Goal: Task Accomplishment & Management: Manage account settings

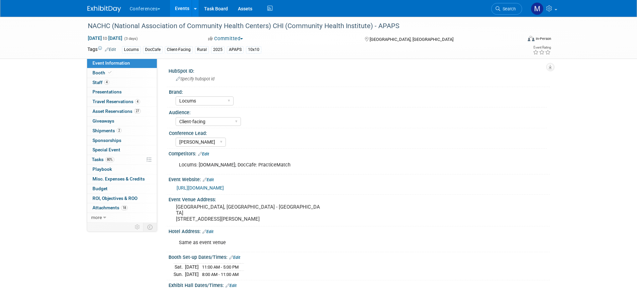
select select "Locums"
select select "Client-facing"
select select "[PERSON_NAME]"
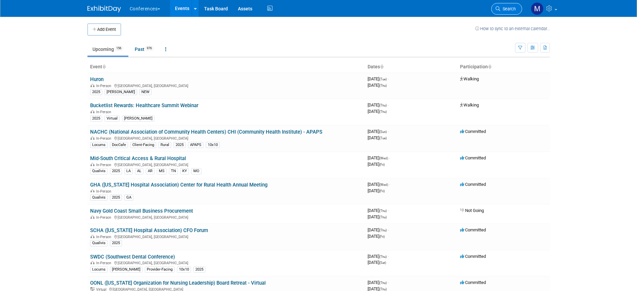
click at [504, 9] on span "Search" at bounding box center [508, 8] width 15 height 5
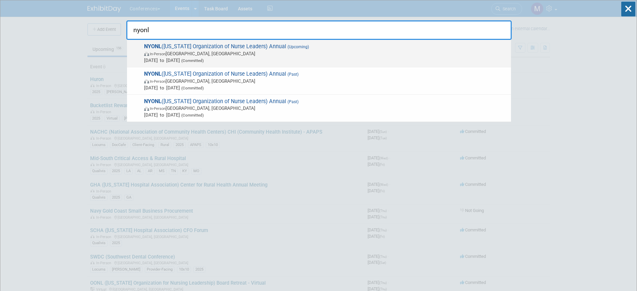
type input "nyonl"
click at [217, 50] on span "In-Person Tarrytown, NY" at bounding box center [326, 53] width 364 height 7
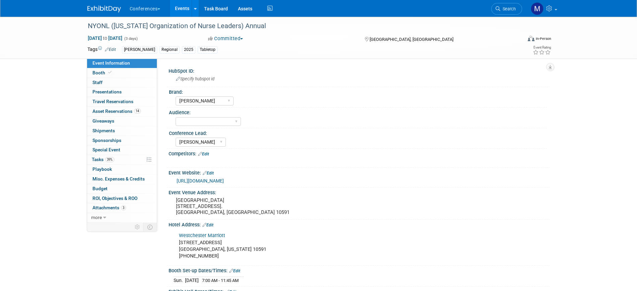
select select "[PERSON_NAME]"
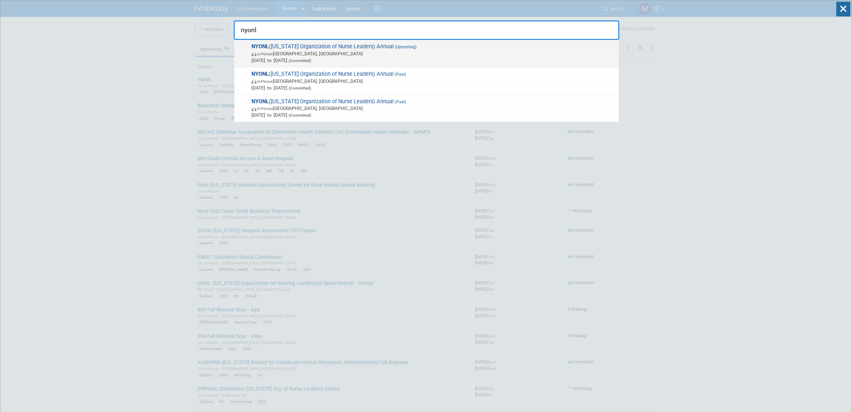
type input "nyonl"
click at [261, 56] on span "In-Person Tarrytown, NY" at bounding box center [433, 53] width 364 height 7
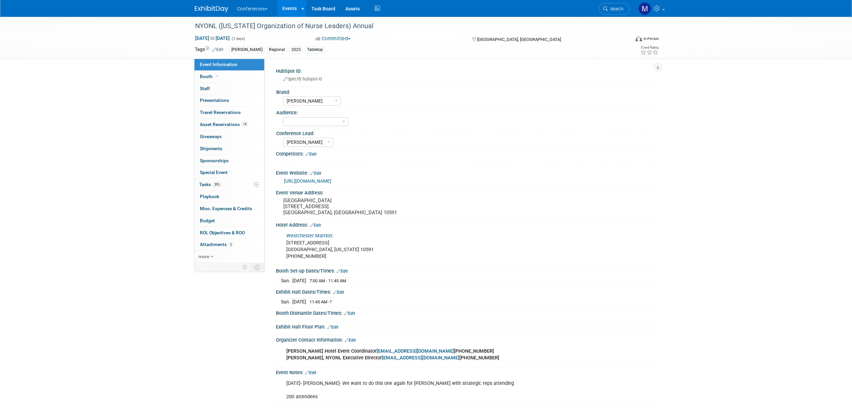
select select "[PERSON_NAME]"
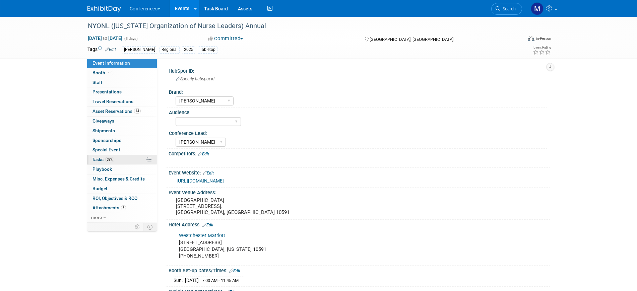
click at [106, 160] on span "39%" at bounding box center [109, 159] width 9 height 5
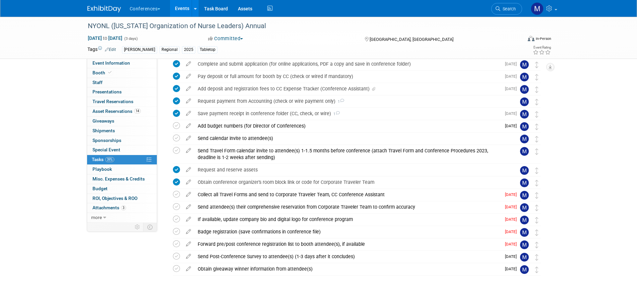
scroll to position [126, 0]
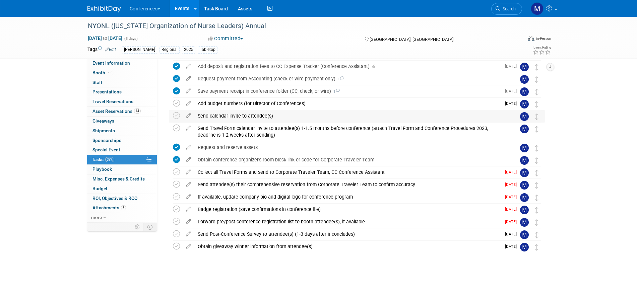
click at [219, 120] on div "Send calendar invite to attendee(s)" at bounding box center [350, 115] width 312 height 11
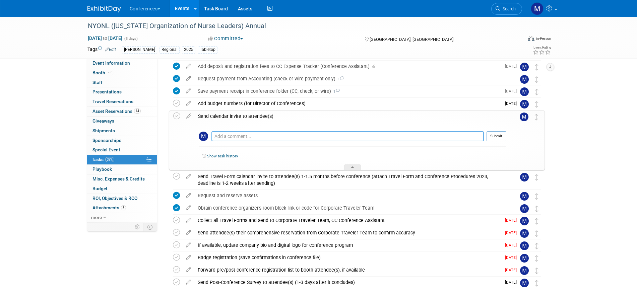
click at [223, 138] on textarea at bounding box center [348, 136] width 273 height 10
click at [296, 135] on textarea "Still trying to decide who attends. Dan is on paternattiy leave." at bounding box center [348, 136] width 273 height 10
type textarea "Still trying to decide who attends. [PERSON_NAME] will be on paternity leave."
click at [496, 137] on button "Submit" at bounding box center [497, 136] width 20 height 10
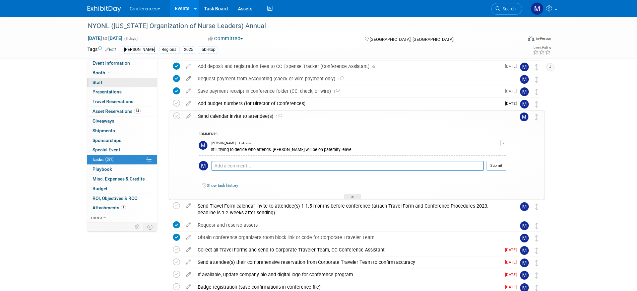
click at [115, 81] on link "0 Staff 0" at bounding box center [122, 82] width 70 height 9
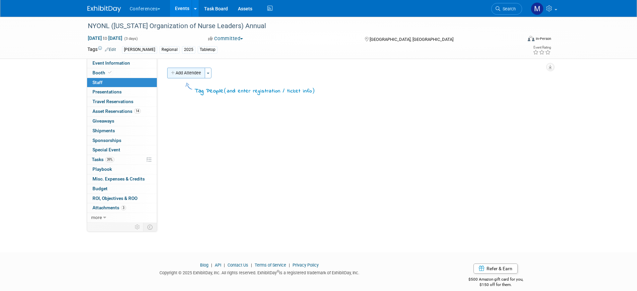
click at [189, 72] on button "Add Attendee" at bounding box center [186, 73] width 38 height 11
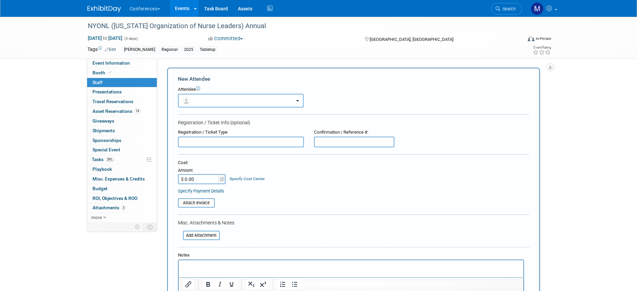
click at [204, 99] on button "button" at bounding box center [241, 101] width 126 height 14
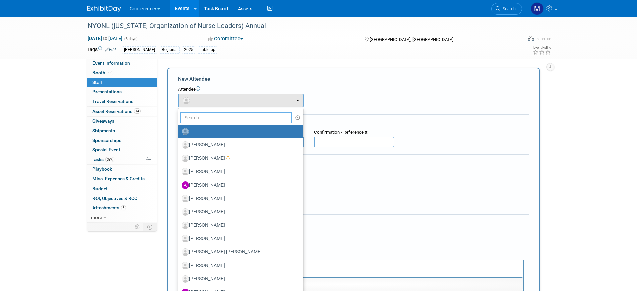
click at [205, 113] on input "text" at bounding box center [236, 117] width 112 height 11
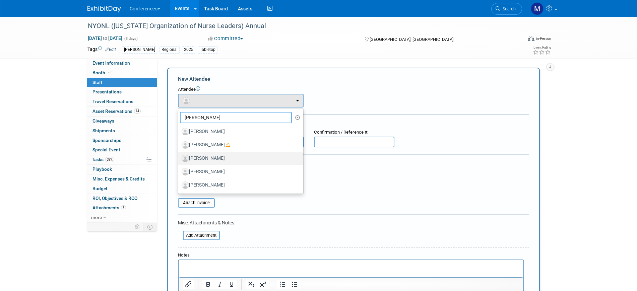
type input "jason"
click at [228, 155] on label "[PERSON_NAME]" at bounding box center [239, 158] width 115 height 11
click at [179, 156] on input "[PERSON_NAME]" at bounding box center [177, 158] width 4 height 4
select select "db138191-949c-4f01-9990-b145b800473f"
select select "1"
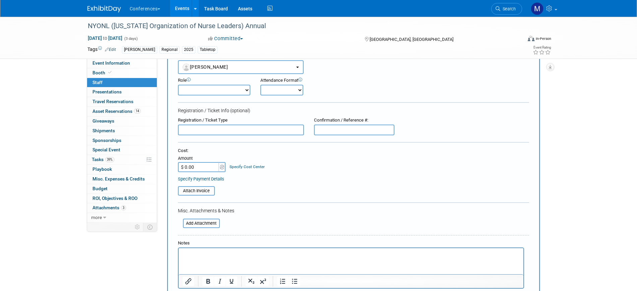
scroll to position [84, 0]
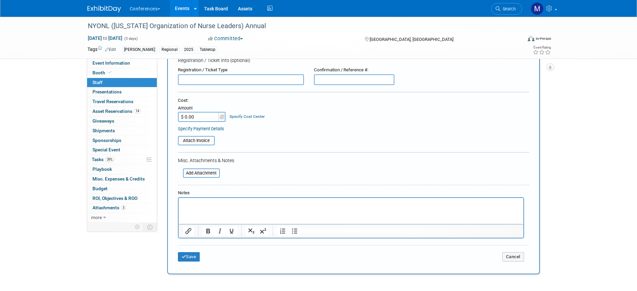
click at [205, 207] on html at bounding box center [350, 202] width 345 height 9
click at [205, 208] on html "Dan is on paternatiy leave" at bounding box center [350, 202] width 345 height 9
drag, startPoint x: 213, startPoint y: 204, endPoint x: 270, endPoint y: 207, distance: 57.0
click at [270, 207] on p "Dan is on paternatiy leave" at bounding box center [350, 204] width 337 height 7
click at [249, 202] on p "Dan is on paternatiy leave" at bounding box center [350, 204] width 337 height 7
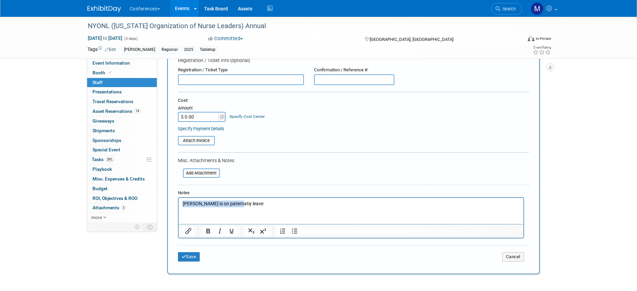
drag, startPoint x: 183, startPoint y: 203, endPoint x: 308, endPoint y: 205, distance: 125.1
click at [308, 205] on p "Dan is on paternatiy leave" at bounding box center [350, 204] width 337 height 7
drag, startPoint x: 581, startPoint y: 162, endPoint x: 84, endPoint y: 8, distance: 520.3
click at [581, 162] on div "NYONL (New York Organization of Nurse Leaders) Annual Sep 7, 2025 to Sep 9, 202…" at bounding box center [318, 114] width 637 height 362
click at [228, 204] on p "Jason is traveling" at bounding box center [350, 204] width 337 height 7
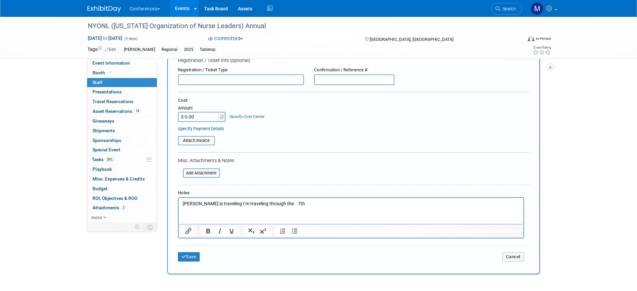
click at [224, 204] on p "Jason is traveling I’m traveling through the 7th" at bounding box center [350, 204] width 337 height 7
click at [234, 203] on p "Jason is traveling traveling through the 7th" at bounding box center [350, 204] width 337 height 7
click at [249, 203] on p "Jason is traveling through the 7th" at bounding box center [350, 204] width 337 height 7
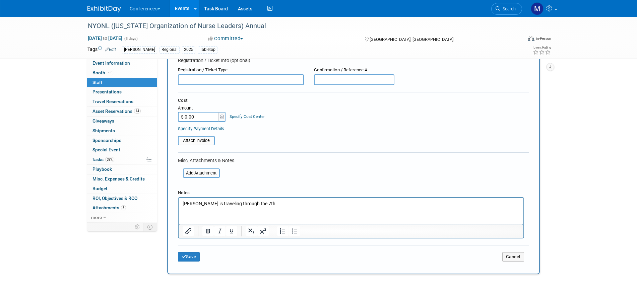
click at [271, 204] on p "Jason is traveling through the 7th" at bounding box center [350, 204] width 337 height 7
click at [183, 257] on icon "submit" at bounding box center [184, 257] width 5 height 4
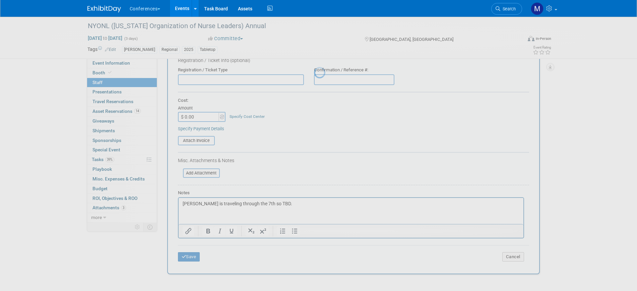
scroll to position [8, 0]
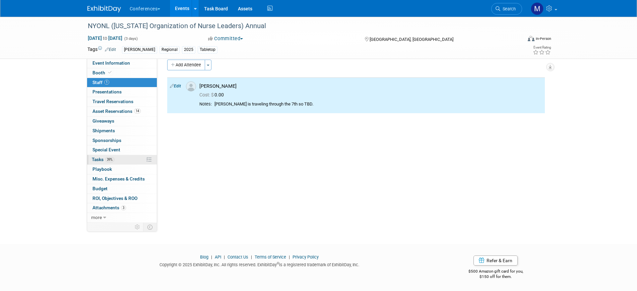
click at [122, 157] on link "39% Tasks 39%" at bounding box center [122, 159] width 70 height 9
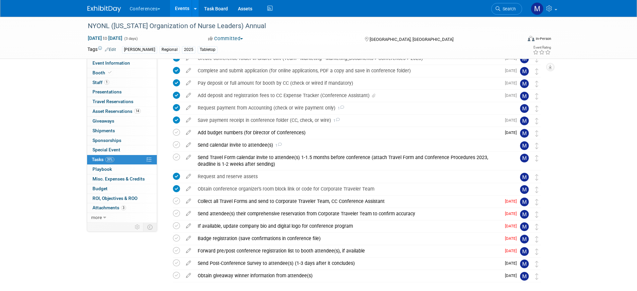
scroll to position [126, 0]
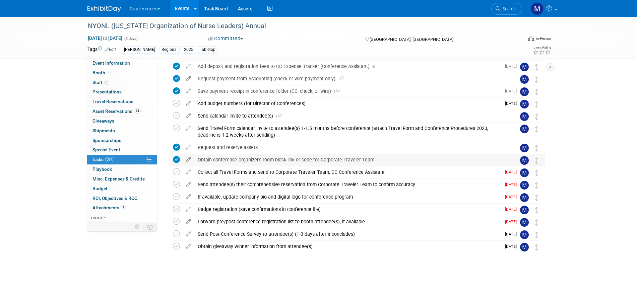
click at [276, 160] on div "Obtain conference organizer's room block link or code for Corporate Traveler Te…" at bounding box center [350, 159] width 312 height 11
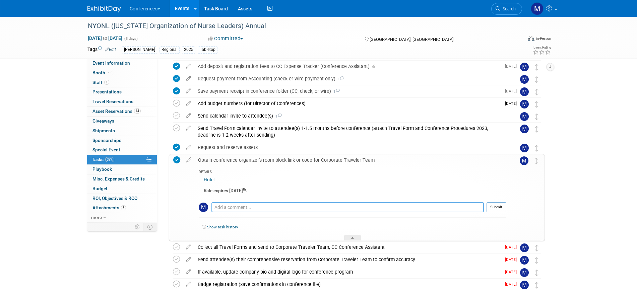
click at [237, 207] on textarea at bounding box center [348, 208] width 273 height 10
click at [187, 158] on icon at bounding box center [189, 159] width 12 height 8
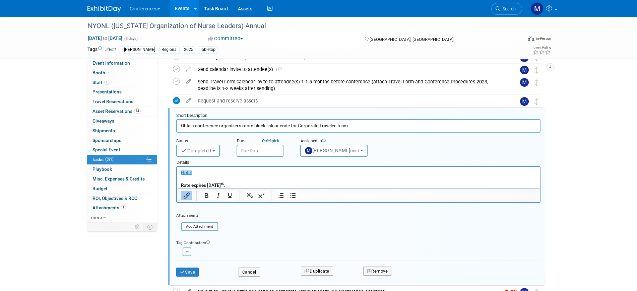
scroll to position [182, 0]
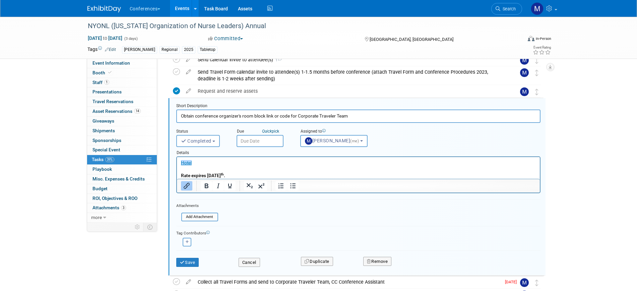
click at [202, 163] on p "﻿Hotel Rate expires Friday, August 15 th ." at bounding box center [358, 169] width 355 height 19
click at [201, 165] on p "Hotel﻿ Rate expires Friday, August 15 th ." at bounding box center [358, 169] width 355 height 19
click at [345, 171] on p "Hotel﻿ Rate expires Friday, August 15 th ." at bounding box center [358, 169] width 355 height 19
click at [273, 176] on p "Hotel﻿ Rate expires Friday, August 15 th ." at bounding box center [358, 169] width 355 height 19
click at [254, 265] on button "Cancel" at bounding box center [249, 262] width 21 height 9
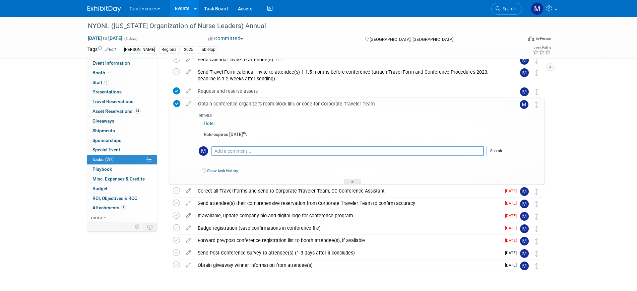
click at [210, 102] on div "Obtain conference organizer's room block link or code for Corporate Traveler Te…" at bounding box center [351, 103] width 312 height 11
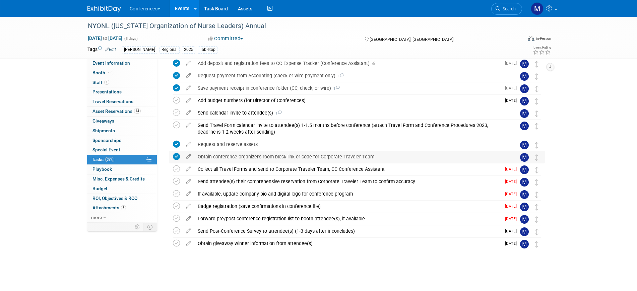
scroll to position [129, 0]
click at [117, 101] on span "Travel Reservations 0" at bounding box center [113, 101] width 41 height 5
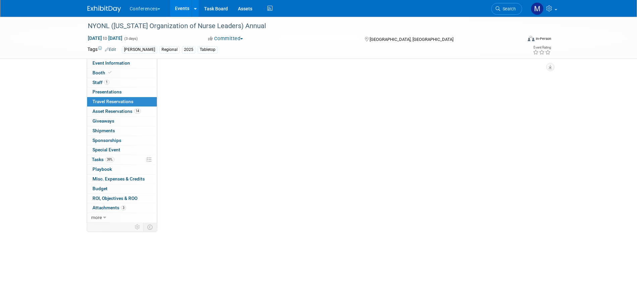
scroll to position [0, 0]
click at [183, 74] on link "Add Travel Reservation" at bounding box center [195, 73] width 56 height 11
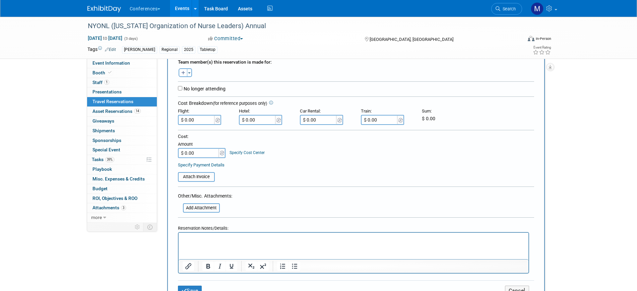
scroll to position [168, 0]
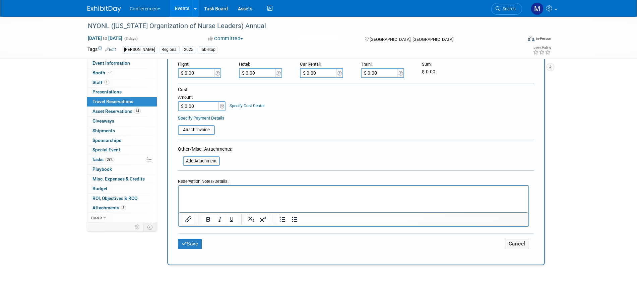
click at [221, 193] on p "Rich Text Area. Press ALT-0 for help." at bounding box center [353, 192] width 342 height 7
paste body "Rich Text Area. Press ALT-0 for help."
drag, startPoint x: 263, startPoint y: 194, endPoint x: 147, endPoint y: 193, distance: 115.7
click at [178, 193] on html "I’m traveling through the 7th" at bounding box center [353, 191] width 350 height 10
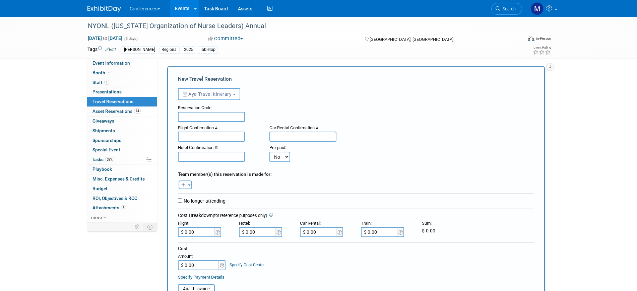
scroll to position [0, 0]
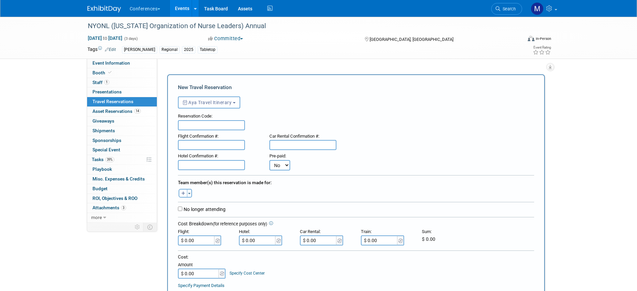
click at [190, 164] on input "text" at bounding box center [211, 165] width 67 height 10
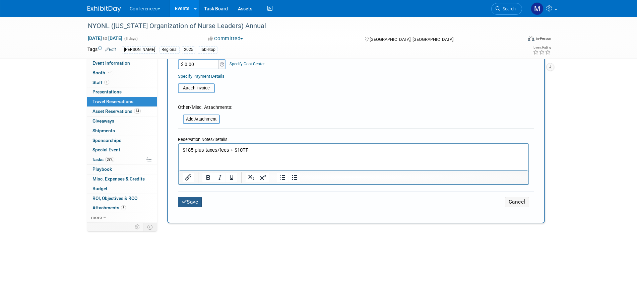
type input "90642701"
click at [193, 205] on button "Save" at bounding box center [190, 202] width 24 height 10
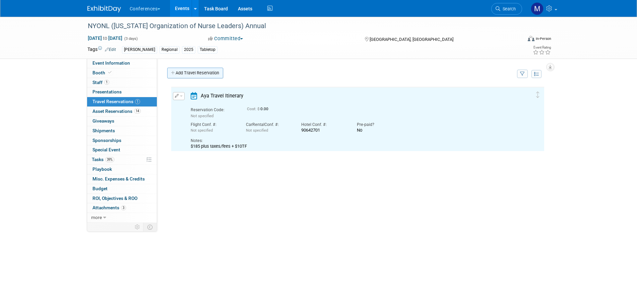
click at [191, 75] on link "Add Travel Reservation" at bounding box center [195, 73] width 56 height 11
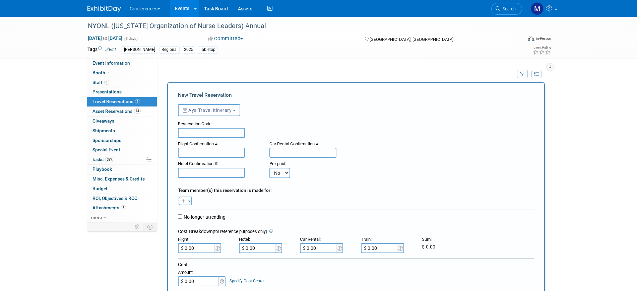
click at [202, 170] on input "text" at bounding box center [211, 173] width 67 height 10
paste input "90649340"
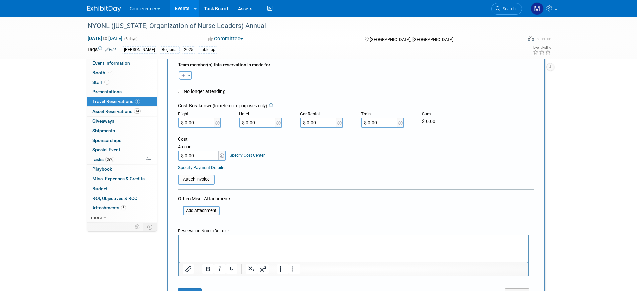
scroll to position [293, 0]
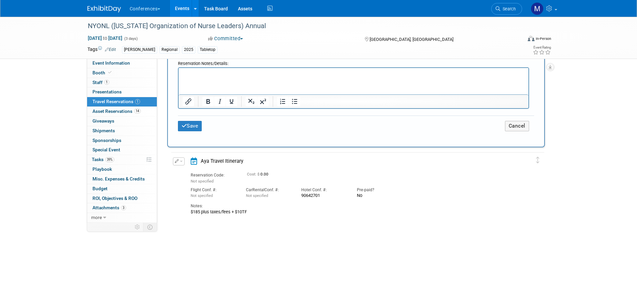
type input "90649340"
drag, startPoint x: 249, startPoint y: 213, endPoint x: 190, endPoint y: 216, distance: 58.8
click at [190, 216] on td "Delete Reservation Reservation Code: Not specified 0.00" at bounding box center [352, 185] width 363 height 64
copy div "$185 plus taxes/fees + $10TF"
click at [220, 77] on p "Rich Text Area. Press ALT-0 for help." at bounding box center [353, 74] width 342 height 7
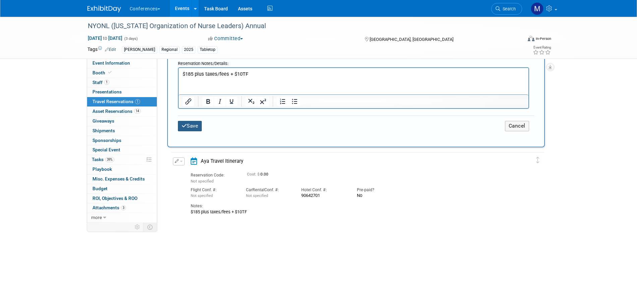
click at [185, 128] on icon "submit" at bounding box center [184, 125] width 5 height 5
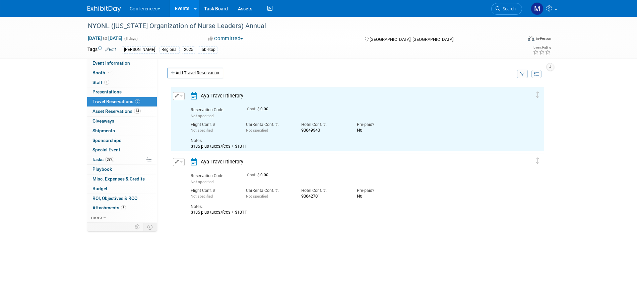
scroll to position [0, 0]
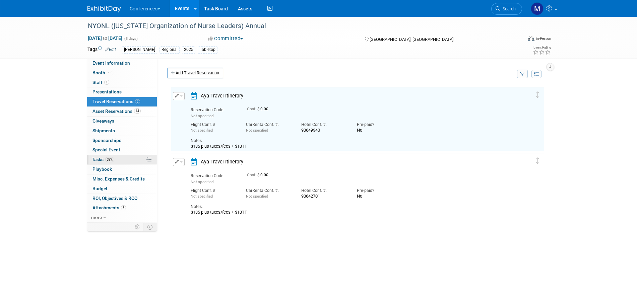
click at [126, 159] on link "39% Tasks 39%" at bounding box center [122, 159] width 70 height 9
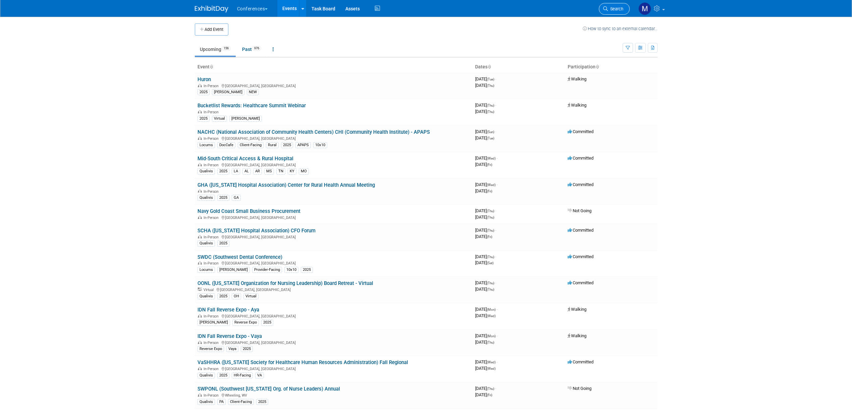
click at [614, 11] on link "Search" at bounding box center [614, 9] width 31 height 12
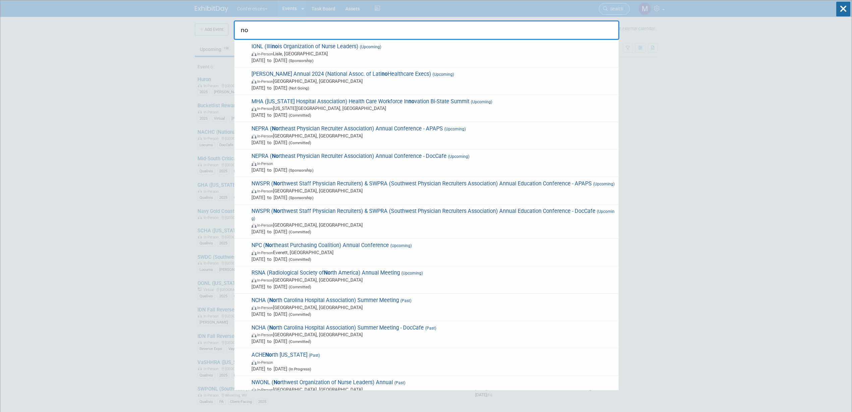
type input "n"
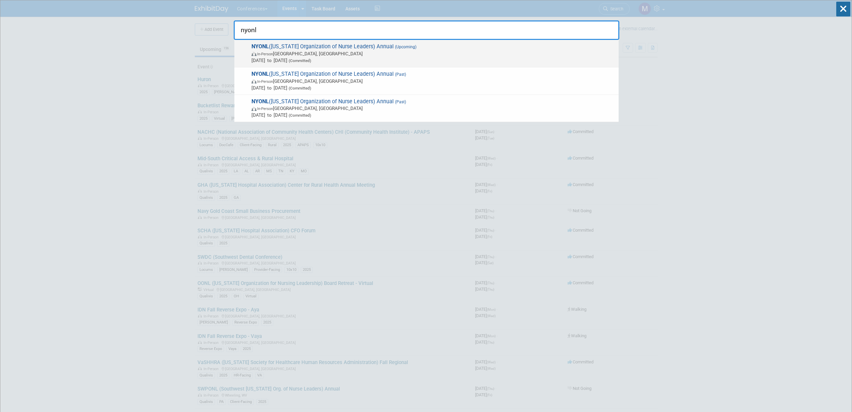
type input "nyonl"
click at [330, 55] on span "In-Person Tarrytown, NY" at bounding box center [433, 53] width 364 height 7
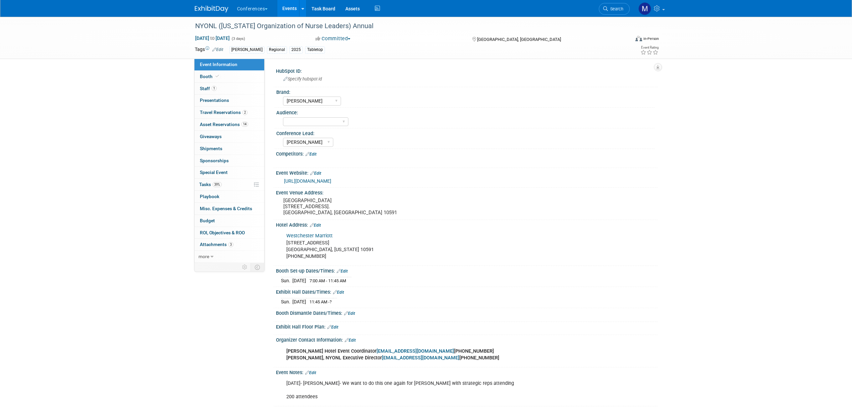
select select "[PERSON_NAME]"
click at [220, 185] on span "39%" at bounding box center [217, 184] width 9 height 5
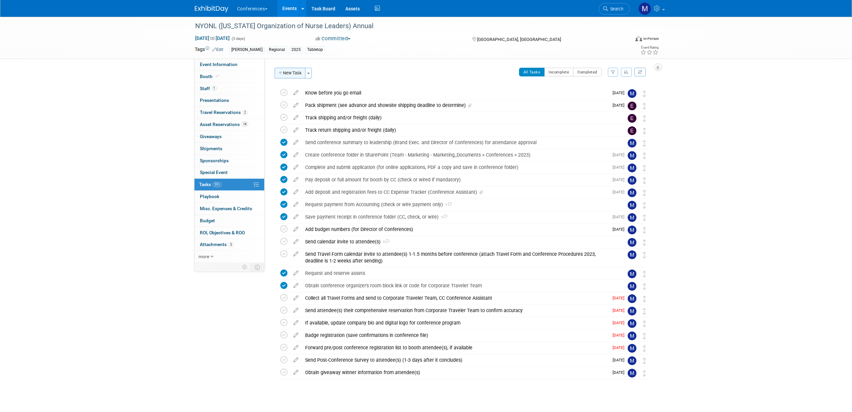
click at [293, 72] on button "New Task" at bounding box center [290, 73] width 31 height 11
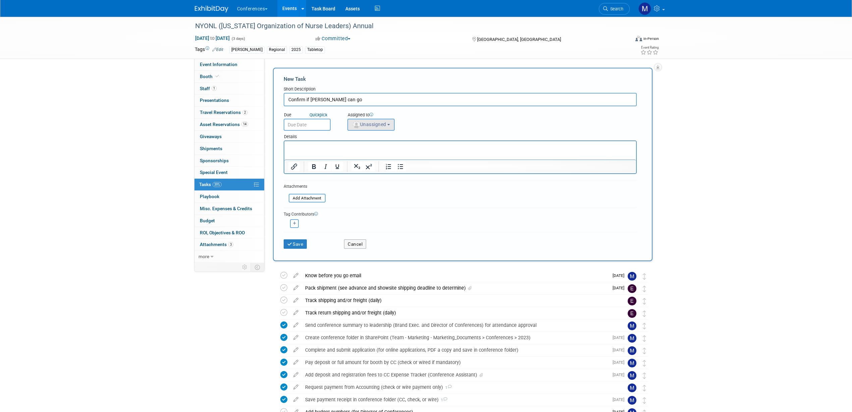
type input "Confirm if Jason can go"
click at [384, 126] on span "Unassigned" at bounding box center [369, 124] width 34 height 5
click at [378, 138] on input "text" at bounding box center [382, 140] width 67 height 11
type input "mar"
click at [377, 154] on label "Marygrace LeGros (me)" at bounding box center [386, 155] width 70 height 11
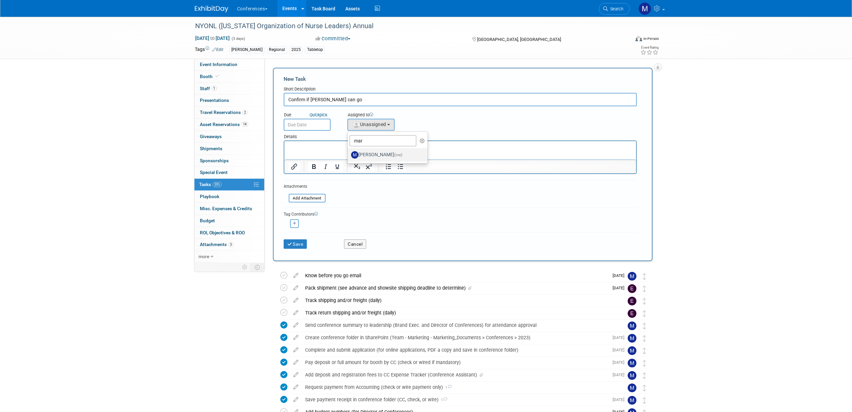
click at [349, 154] on input "Marygrace LeGros (me)" at bounding box center [346, 154] width 4 height 4
select select "44aca64b-5a90-4919-a819-d2f91ad54103"
click at [313, 127] on input "text" at bounding box center [307, 125] width 47 height 12
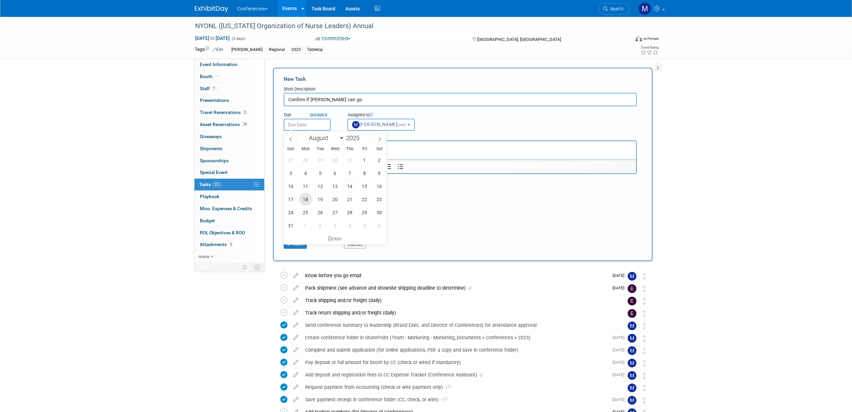
click at [308, 198] on span "18" at bounding box center [305, 199] width 13 height 13
type input "Aug 18, 2025"
click at [298, 242] on button "Save" at bounding box center [295, 243] width 23 height 9
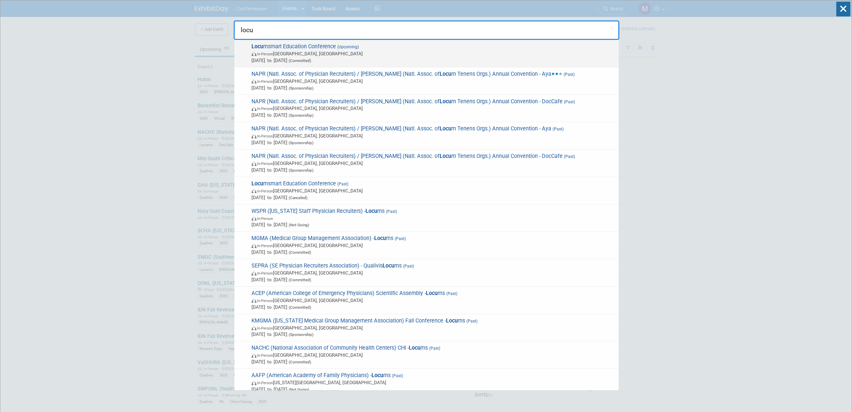
type input "locu"
click at [345, 55] on span "In-Person [GEOGRAPHIC_DATA], [GEOGRAPHIC_DATA]" at bounding box center [433, 53] width 364 height 7
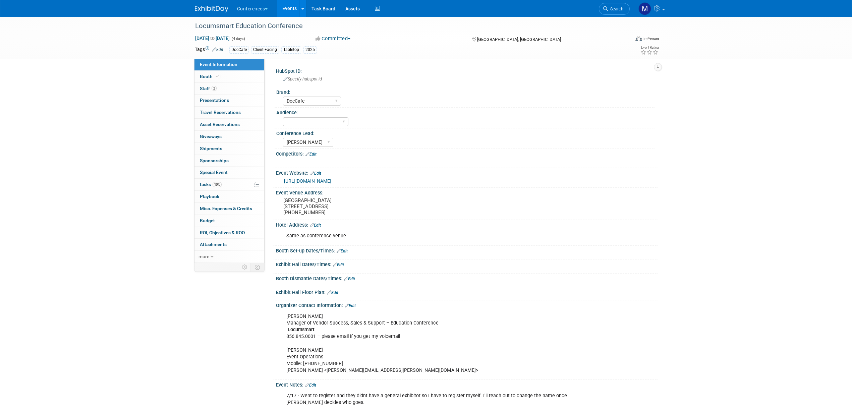
select select "DocCafe"
select select "Marygrace"
click at [331, 179] on link "https://web.cvent.com/event/6ffa53d6-1363-46e8-8c9d-561068122a3f/websitePage:c0…" at bounding box center [307, 180] width 47 height 5
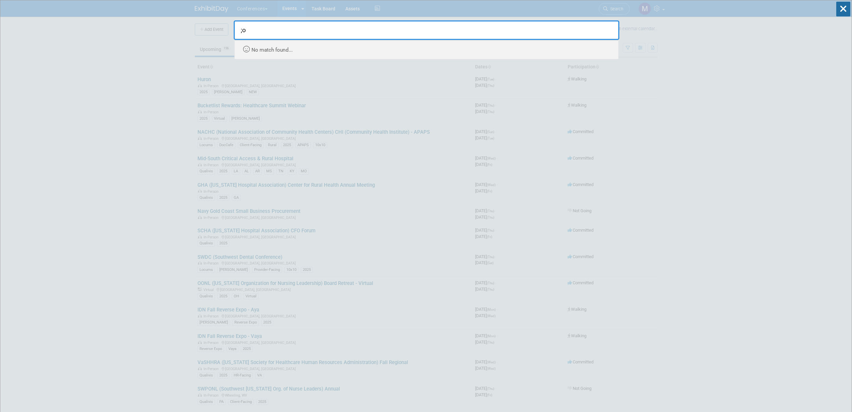
type input ";"
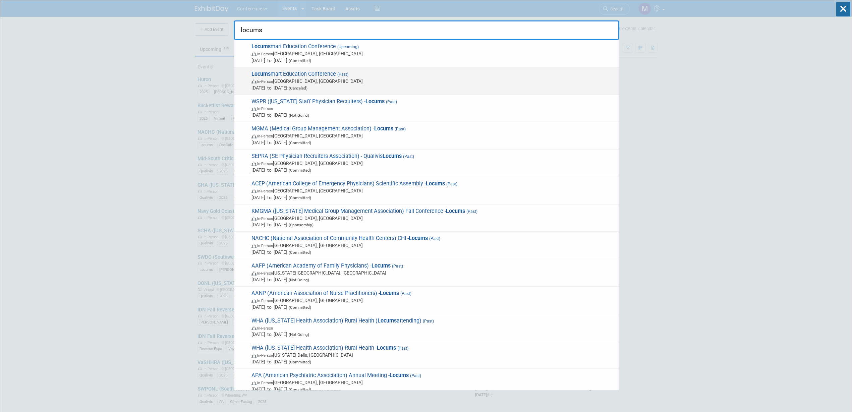
type input "locums"
click at [322, 84] on span "[DATE] to [DATE] (Canceled)" at bounding box center [433, 87] width 364 height 7
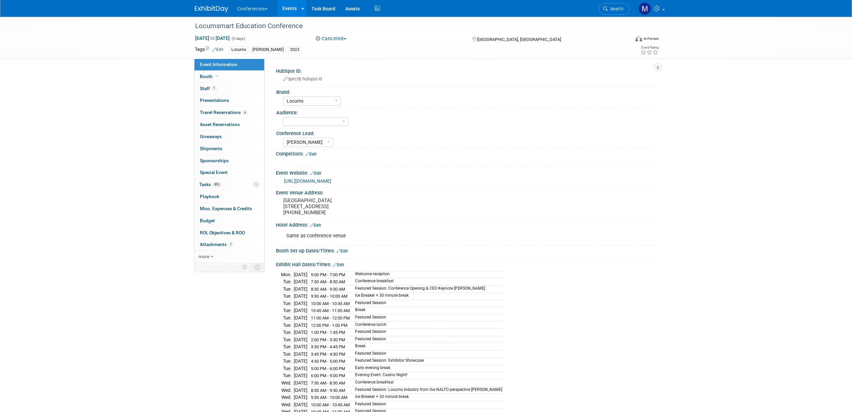
select select "Locums"
select select "[PERSON_NAME]"
